Goal: Task Accomplishment & Management: Use online tool/utility

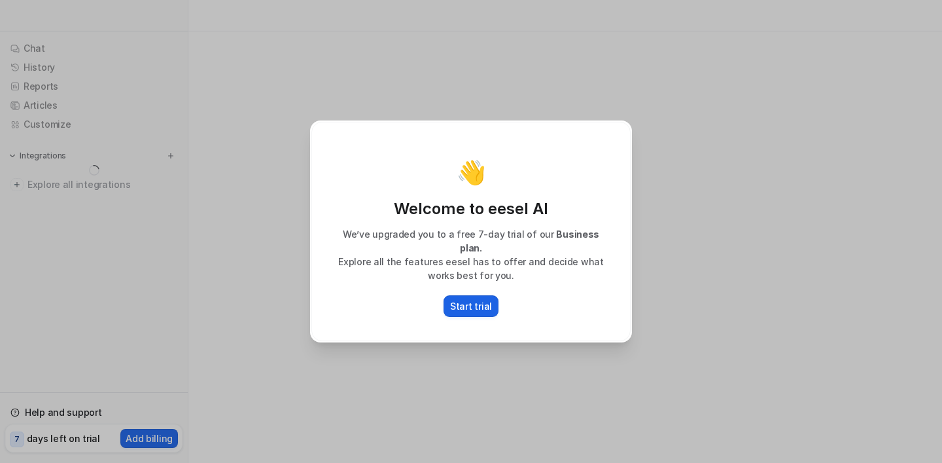
click at [470, 302] on p "Start trial" at bounding box center [471, 306] width 42 height 14
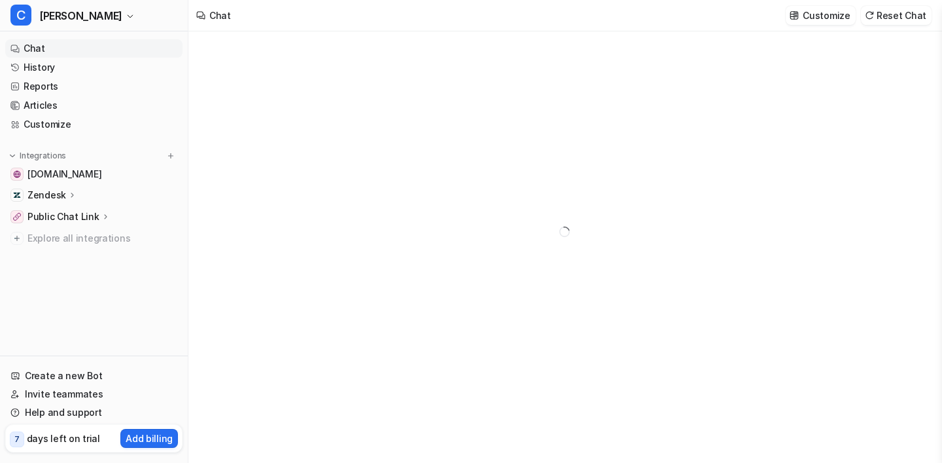
type textarea "**********"
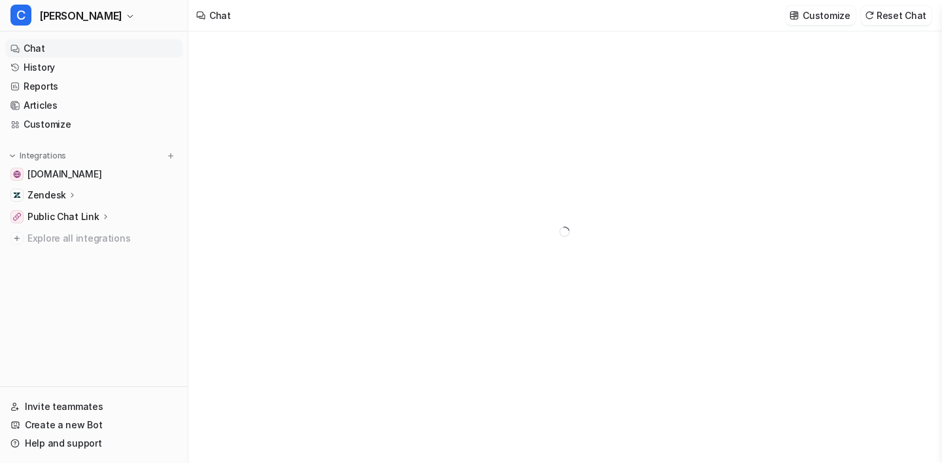
type textarea "**********"
